Goal: Obtain resource: Download file/media

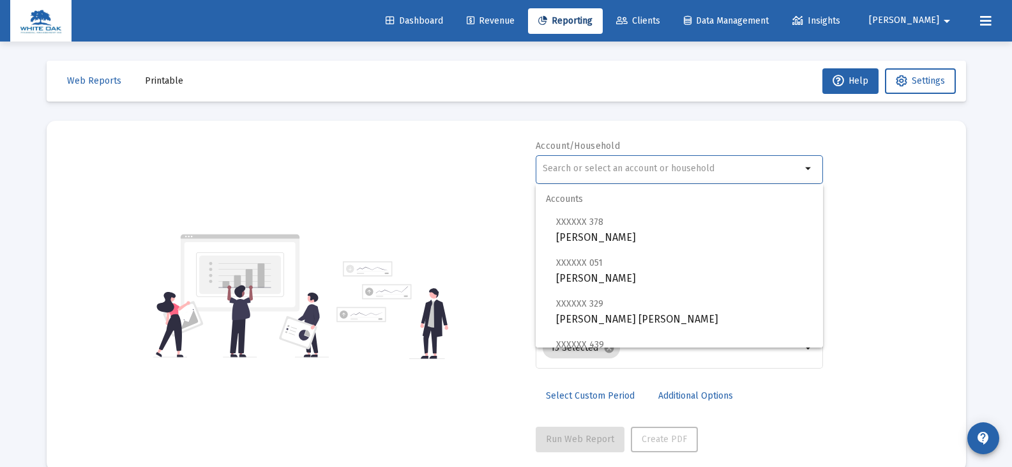
click at [561, 167] on input "text" at bounding box center [672, 168] width 259 height 10
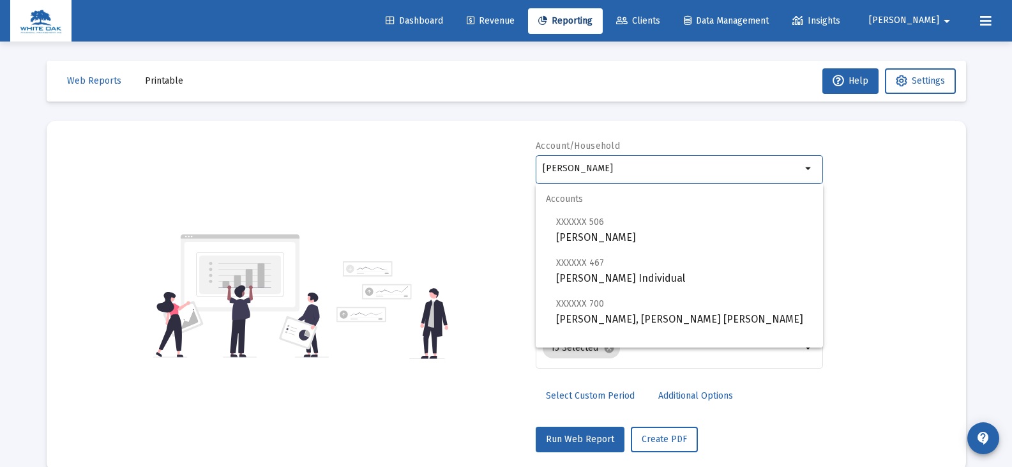
scroll to position [51, 0]
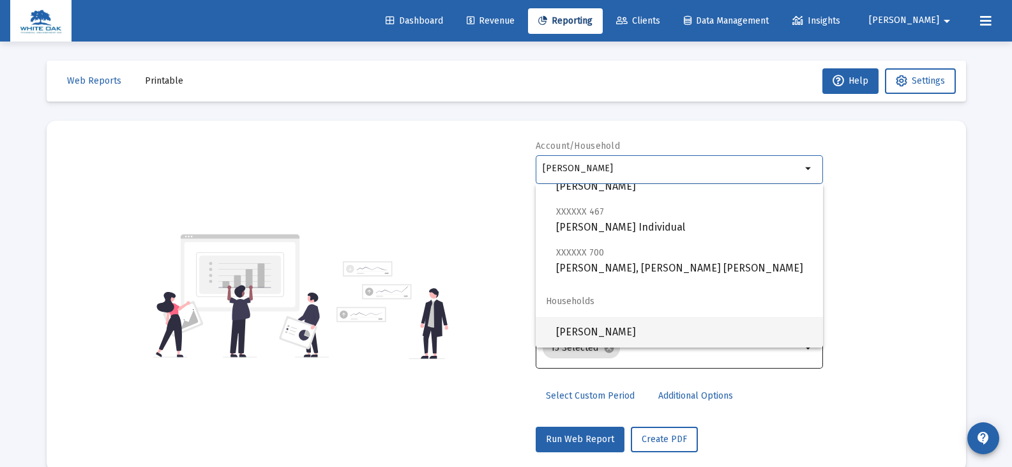
click at [595, 332] on span "[PERSON_NAME]" at bounding box center [684, 332] width 257 height 31
type input "[PERSON_NAME]"
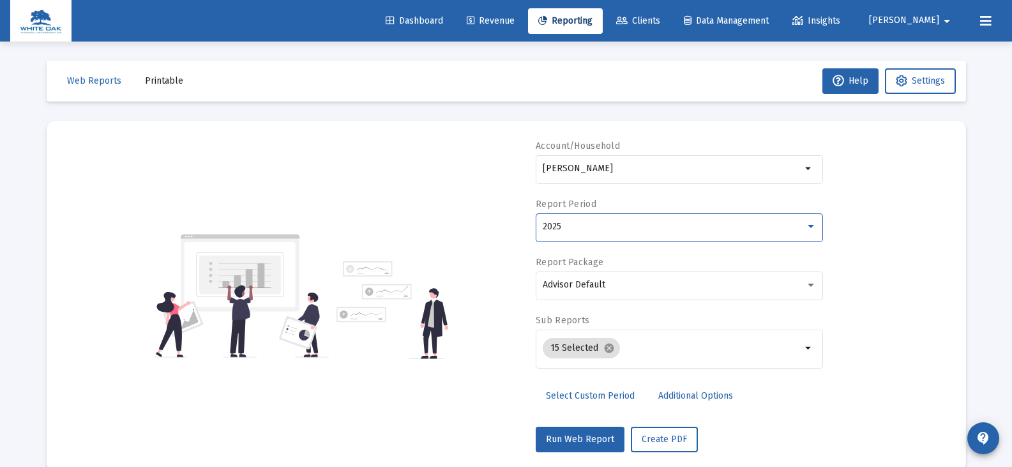
click at [564, 223] on div "2025" at bounding box center [674, 226] width 262 height 10
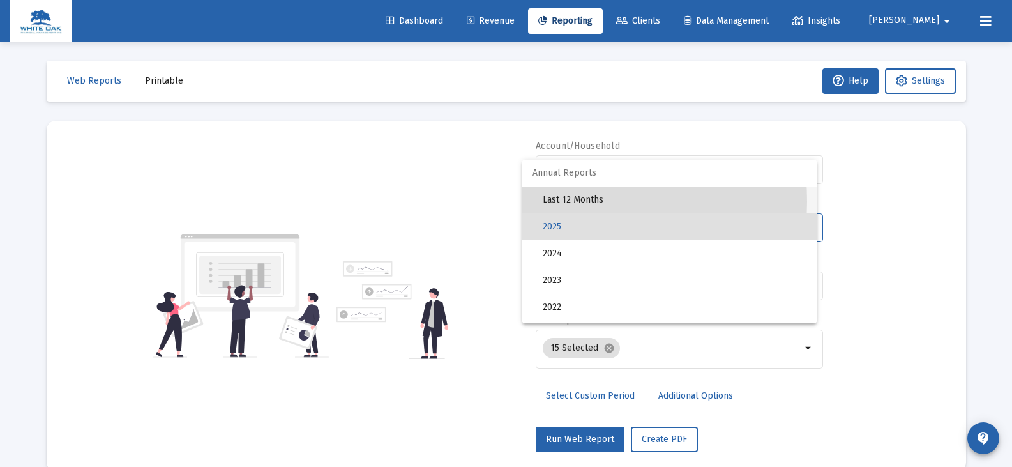
click at [566, 201] on span "Last 12 Months" at bounding box center [675, 199] width 264 height 27
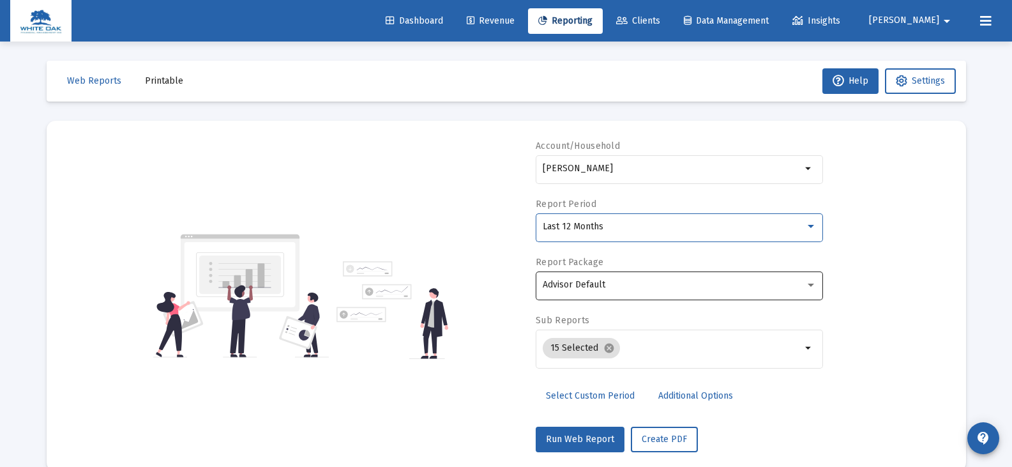
click at [573, 280] on span "Advisor Default" at bounding box center [574, 284] width 63 height 11
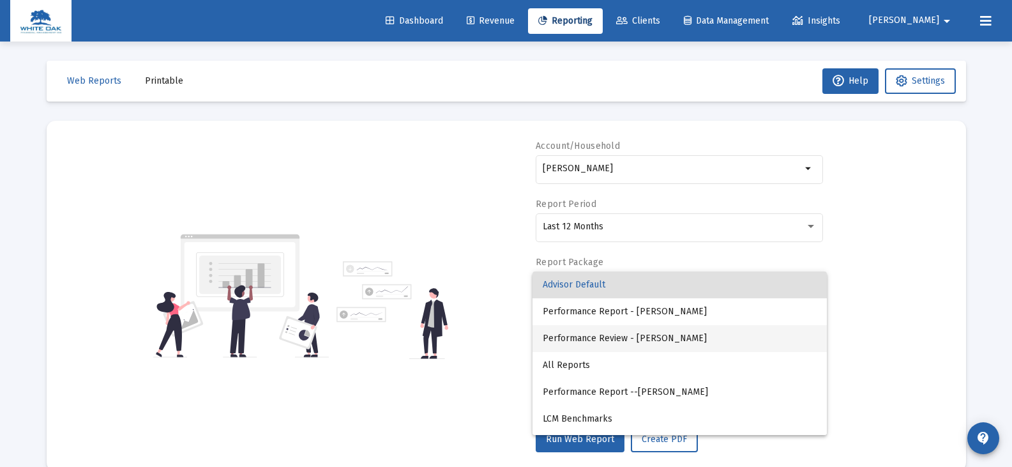
click at [583, 334] on span "Performance Review - [PERSON_NAME]" at bounding box center [680, 338] width 274 height 27
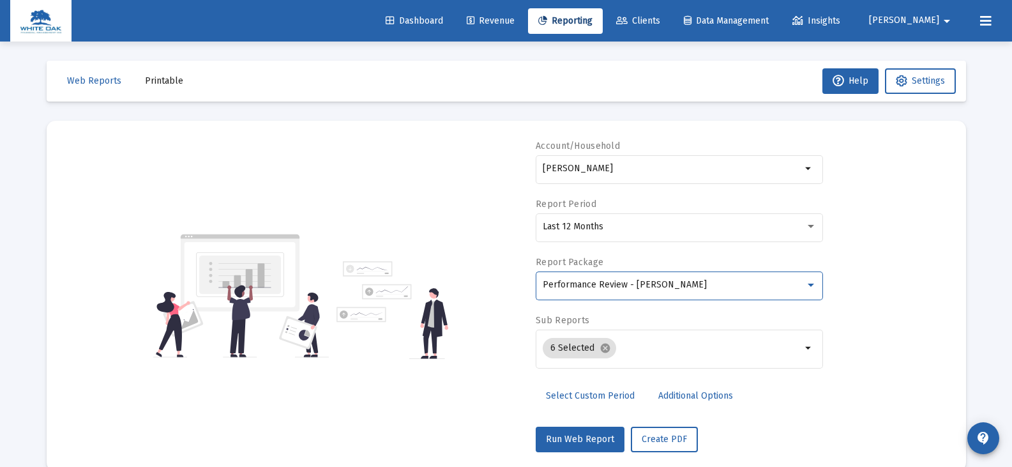
click at [663, 394] on span "Additional Options" at bounding box center [695, 395] width 75 height 11
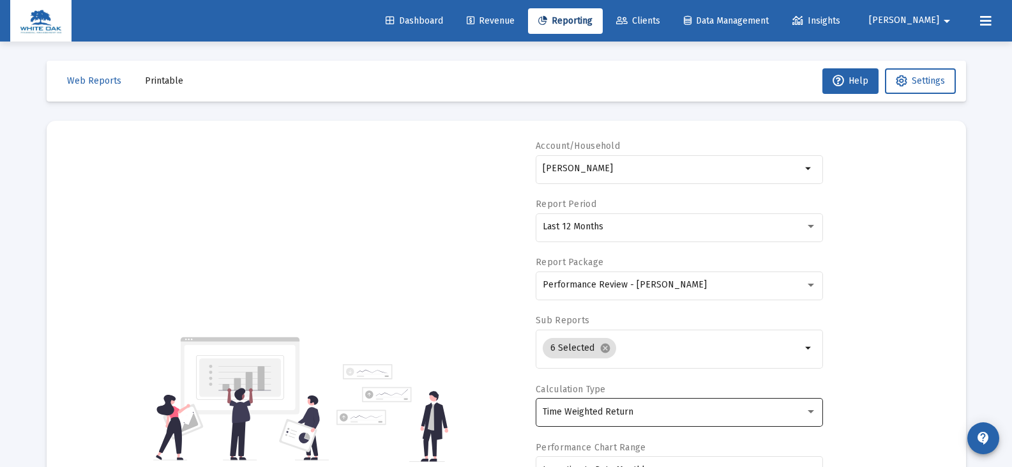
click at [585, 409] on span "Time Weighted Return" at bounding box center [588, 411] width 91 height 11
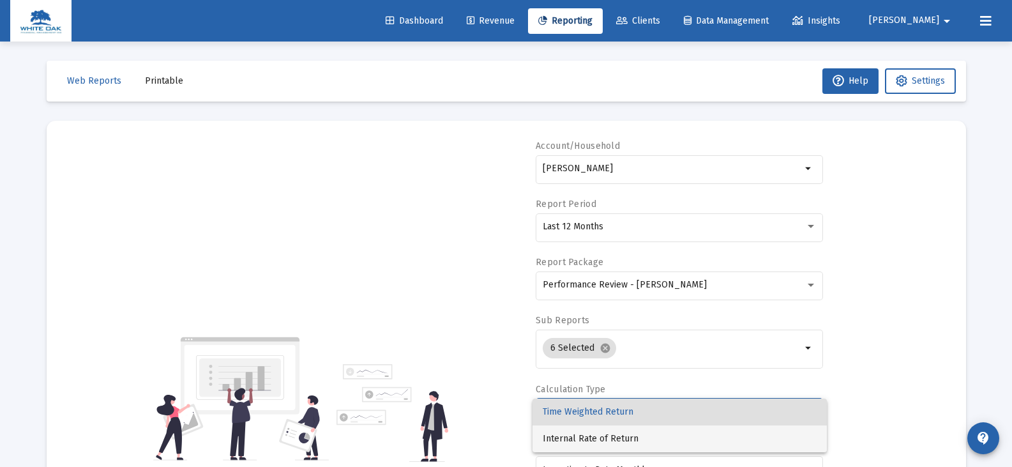
click at [583, 437] on span "Internal Rate of Return" at bounding box center [680, 438] width 274 height 27
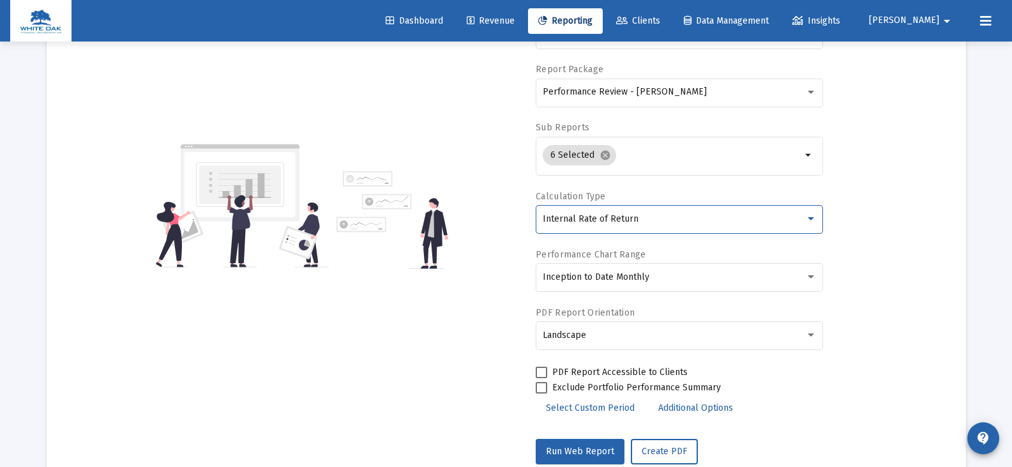
scroll to position [229, 0]
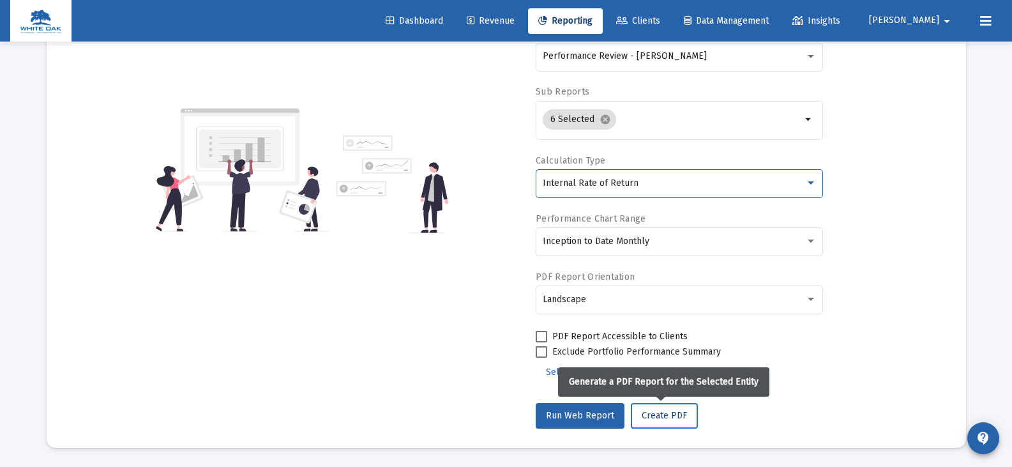
click at [642, 410] on span "Create PDF" at bounding box center [664, 415] width 45 height 11
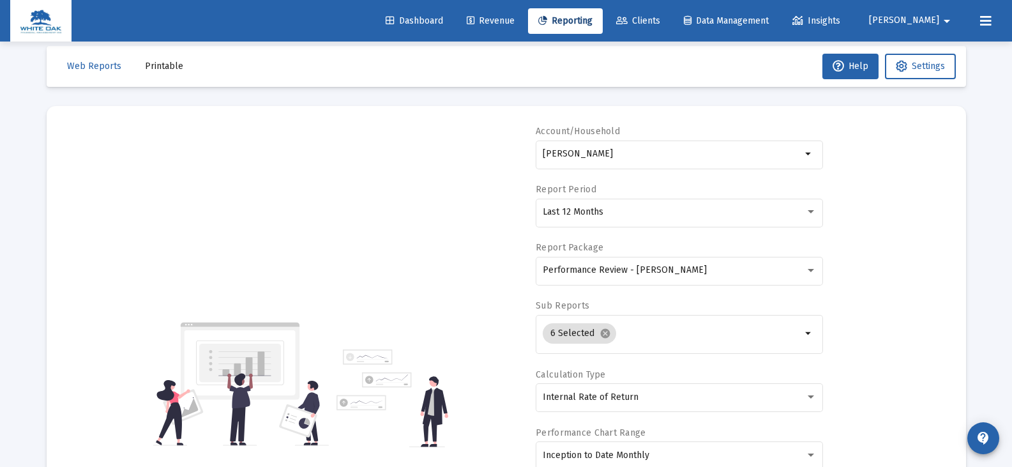
scroll to position [0, 0]
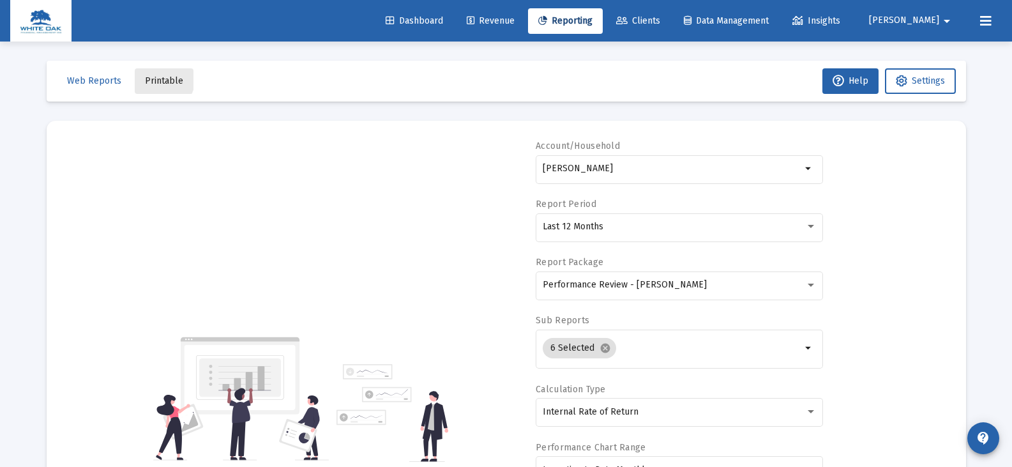
click at [147, 77] on span "Printable" at bounding box center [164, 80] width 38 height 11
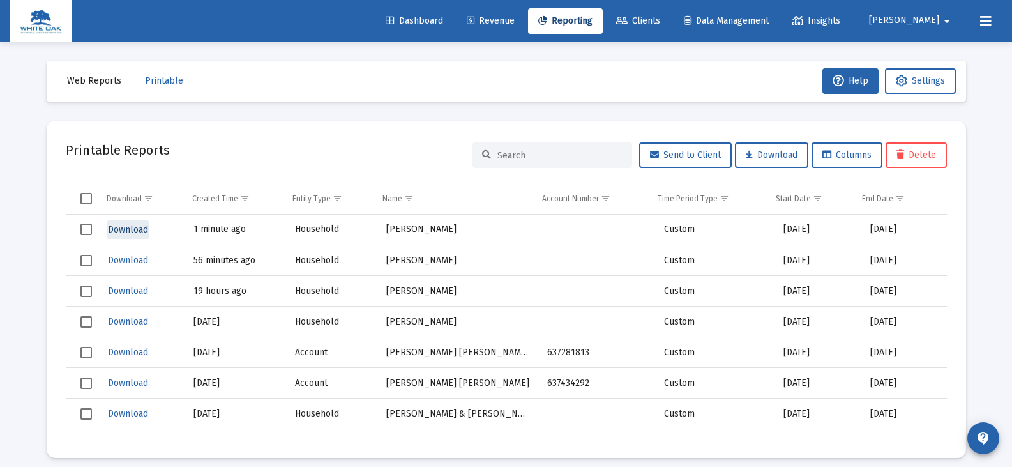
click at [119, 226] on span "Download" at bounding box center [128, 229] width 40 height 11
